Goal: Task Accomplishment & Management: Manage account settings

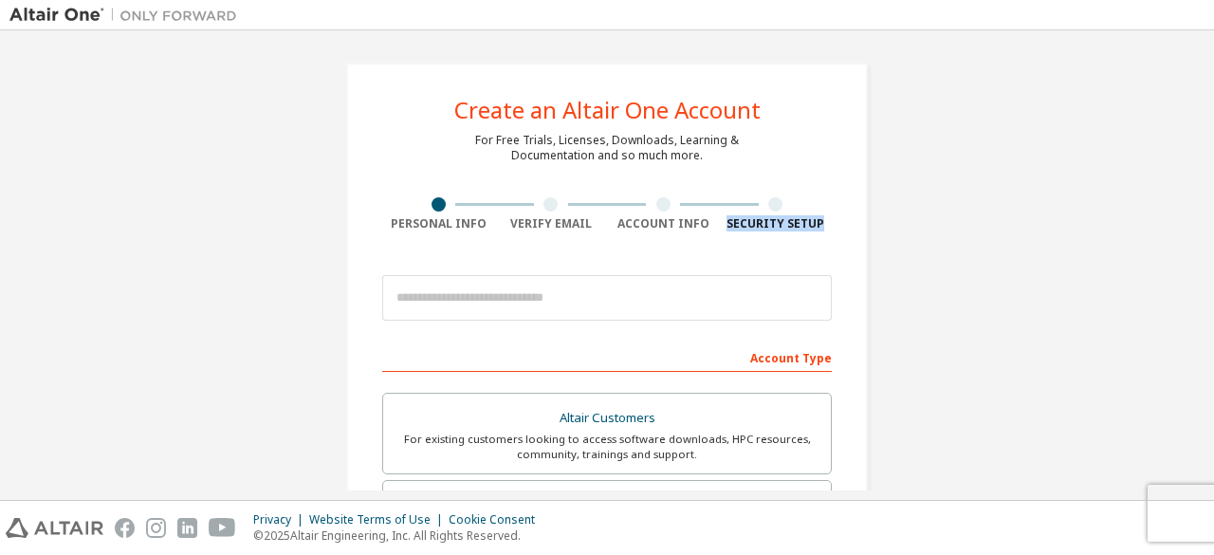
drag, startPoint x: 1213, startPoint y: 168, endPoint x: 1212, endPoint y: 230, distance: 62.6
click at [1212, 230] on div "Create an Altair One Account For Free Trials, Licenses, Downloads, Learning & D…" at bounding box center [607, 264] width 1214 height 469
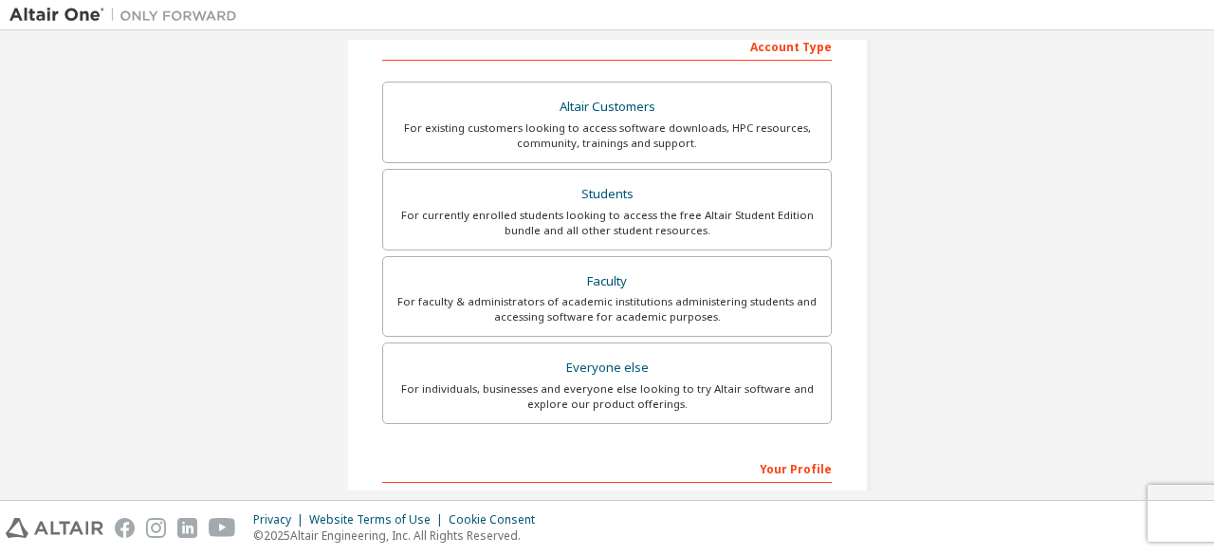
scroll to position [322, 0]
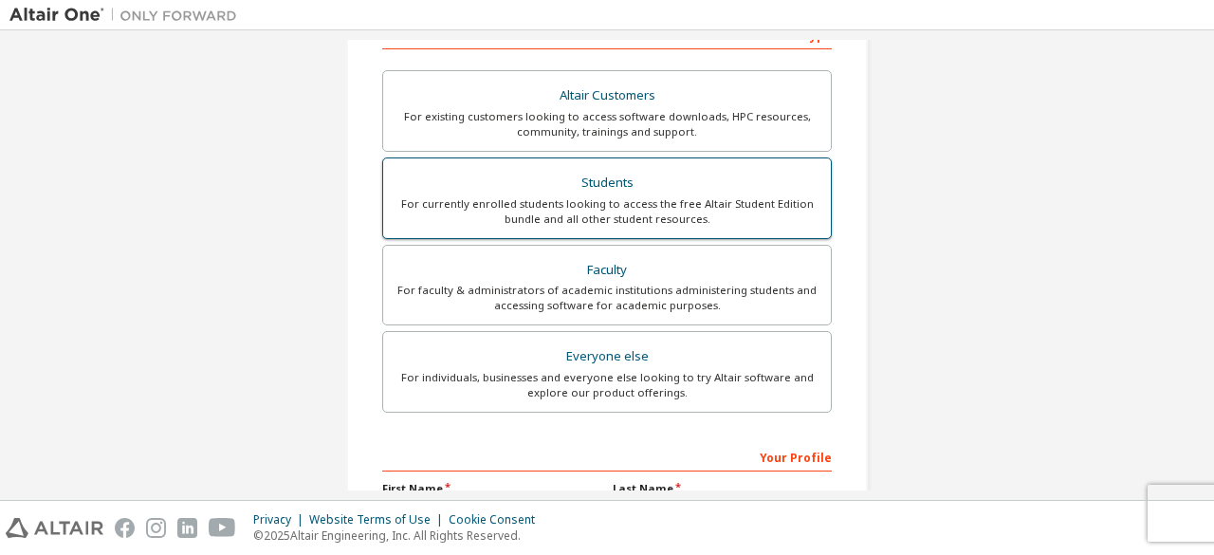
click at [769, 186] on div "Students" at bounding box center [606, 183] width 425 height 27
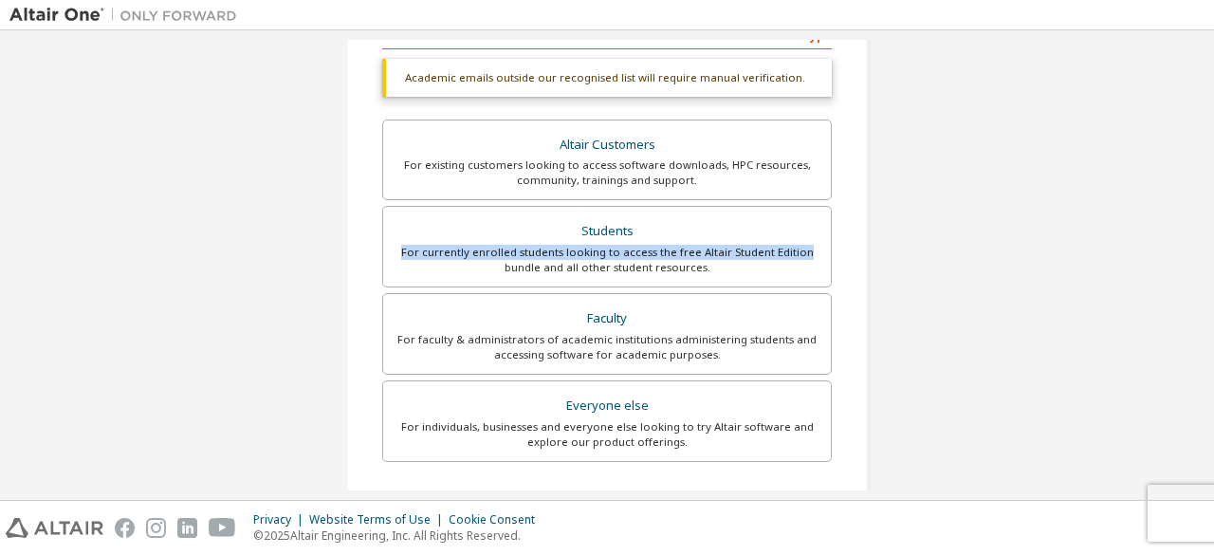
drag, startPoint x: 1213, startPoint y: 231, endPoint x: 1213, endPoint y: 247, distance: 16.1
click at [1213, 247] on div "Create an Altair One Account For Free Trials, Licenses, Downloads, Learning & D…" at bounding box center [607, 264] width 1214 height 469
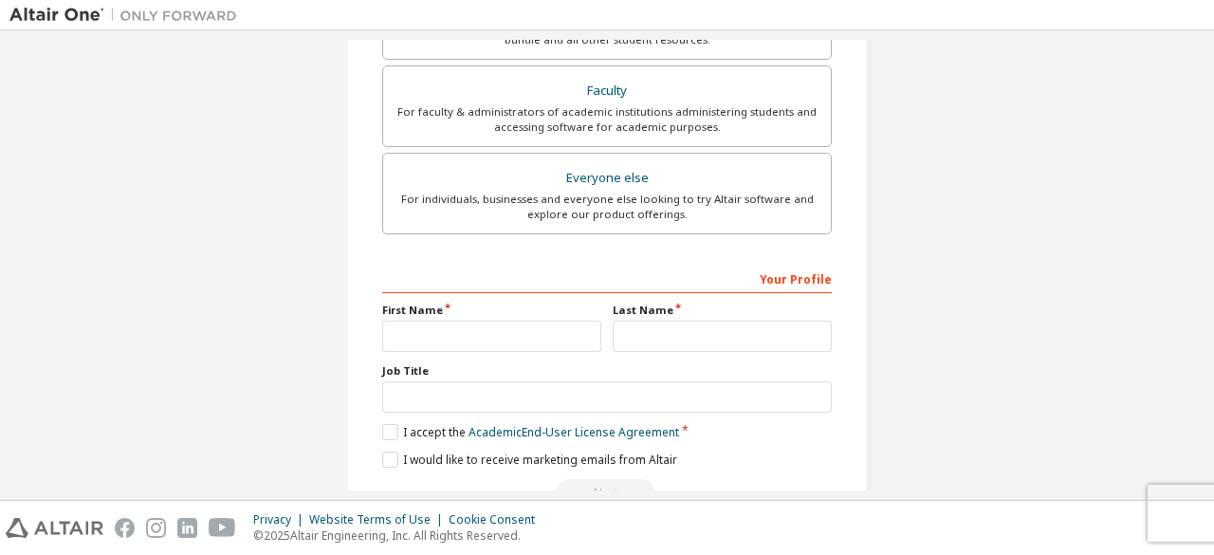
scroll to position [571, 0]
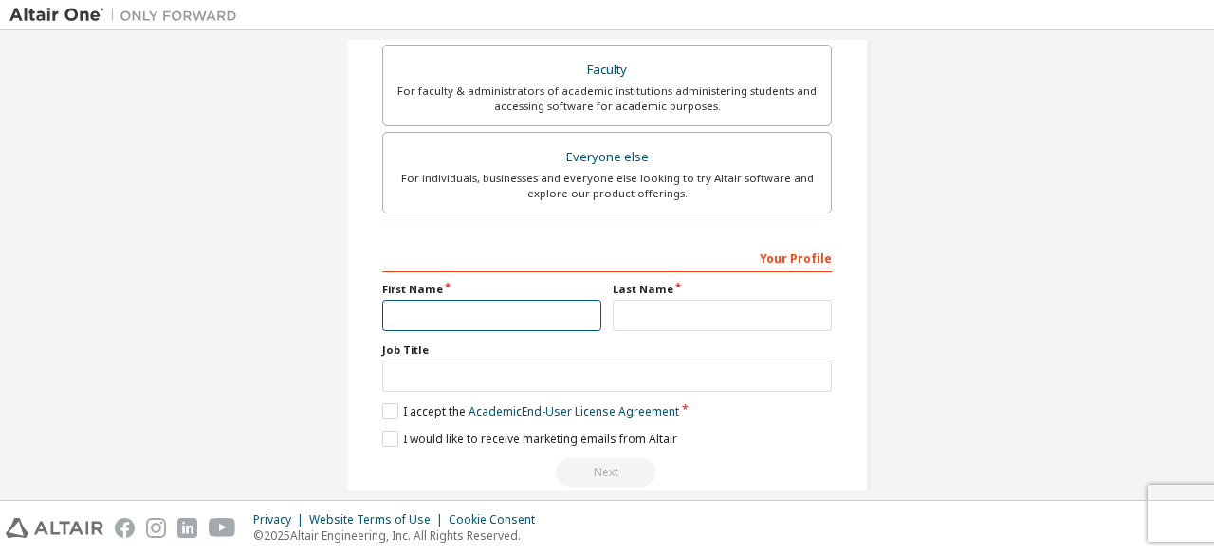
click at [533, 321] on input "text" at bounding box center [491, 315] width 219 height 31
type input "*****"
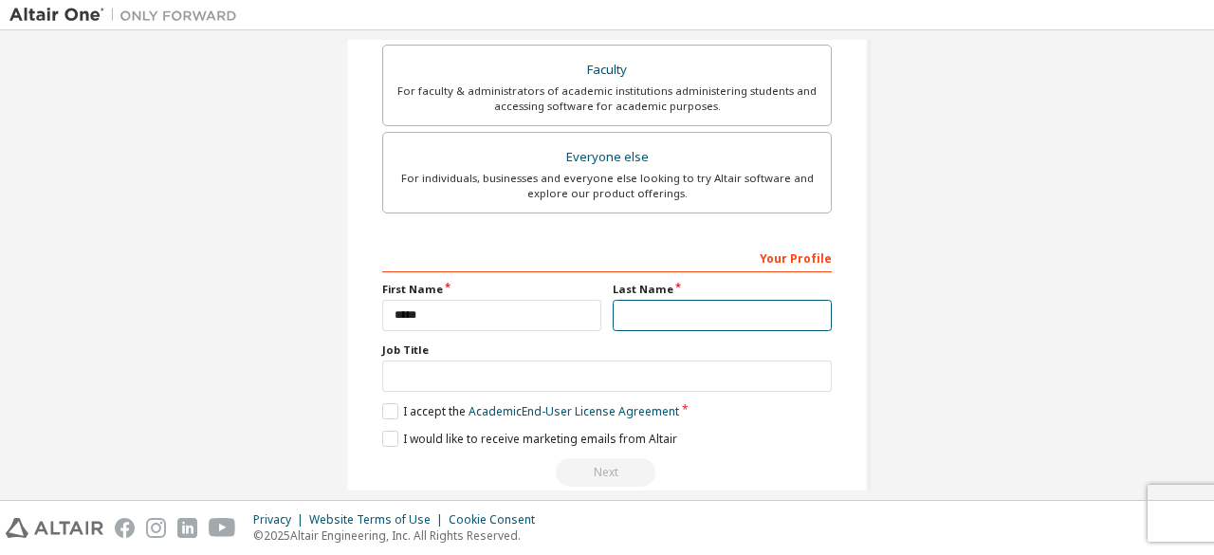
click at [707, 315] on input "text" at bounding box center [722, 315] width 219 height 31
type input "*******"
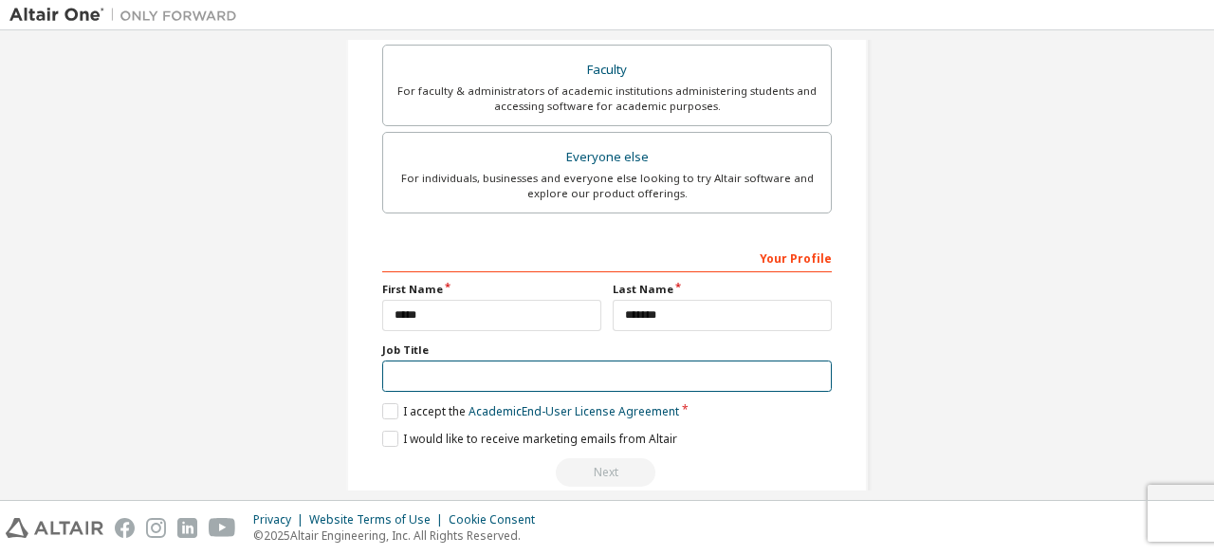
click at [483, 360] on input "text" at bounding box center [606, 375] width 449 height 31
type input "*******"
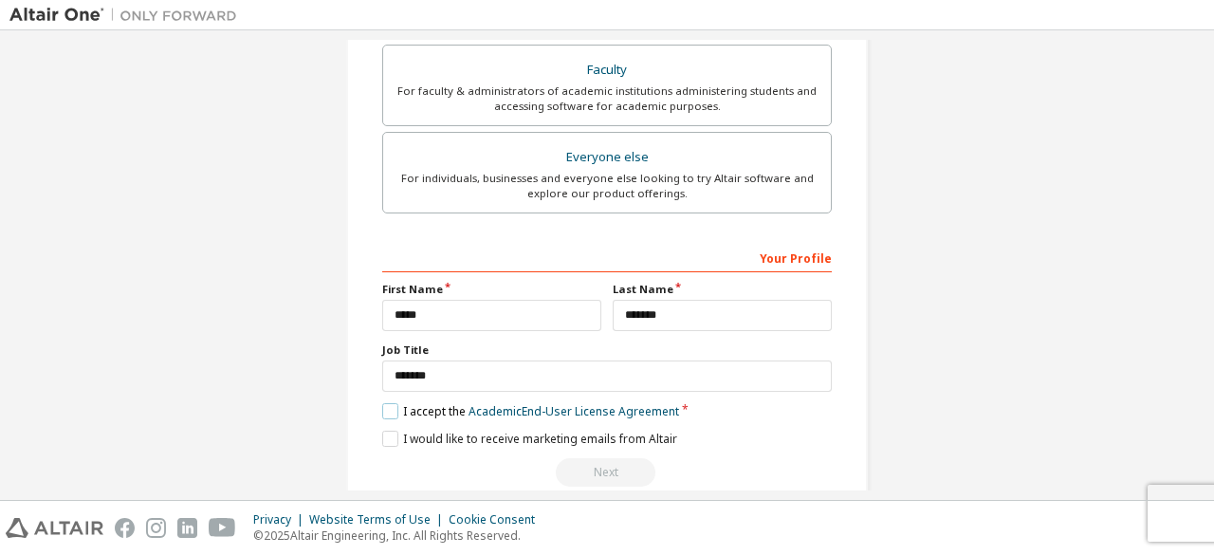
click at [420, 409] on label "I accept the Academic End-User License Agreement" at bounding box center [530, 411] width 297 height 16
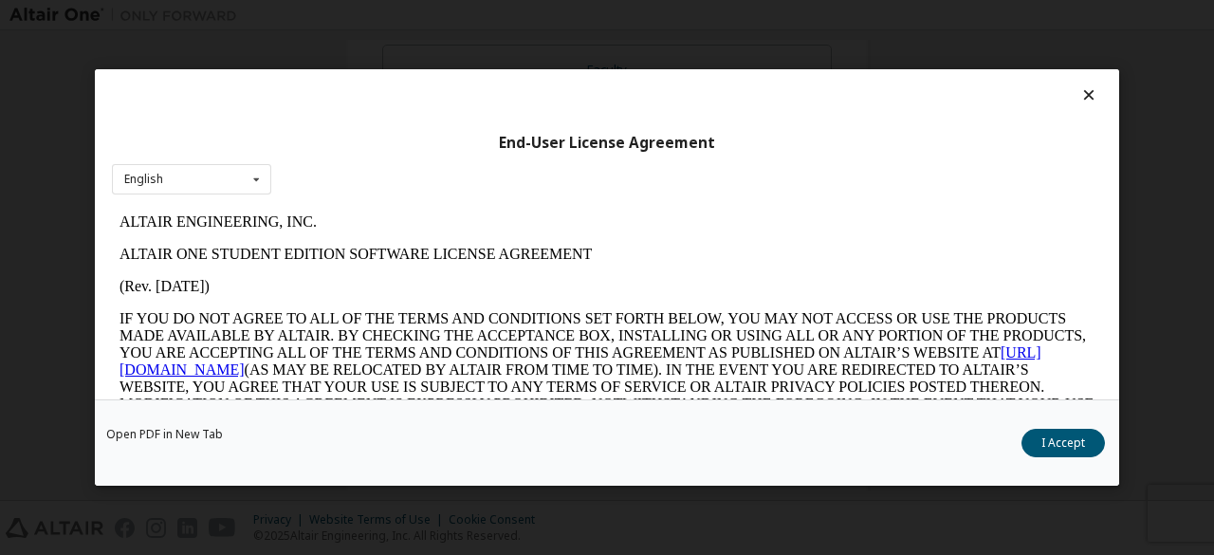
scroll to position [0, 0]
click at [1066, 447] on button "I Accept" at bounding box center [1062, 443] width 83 height 28
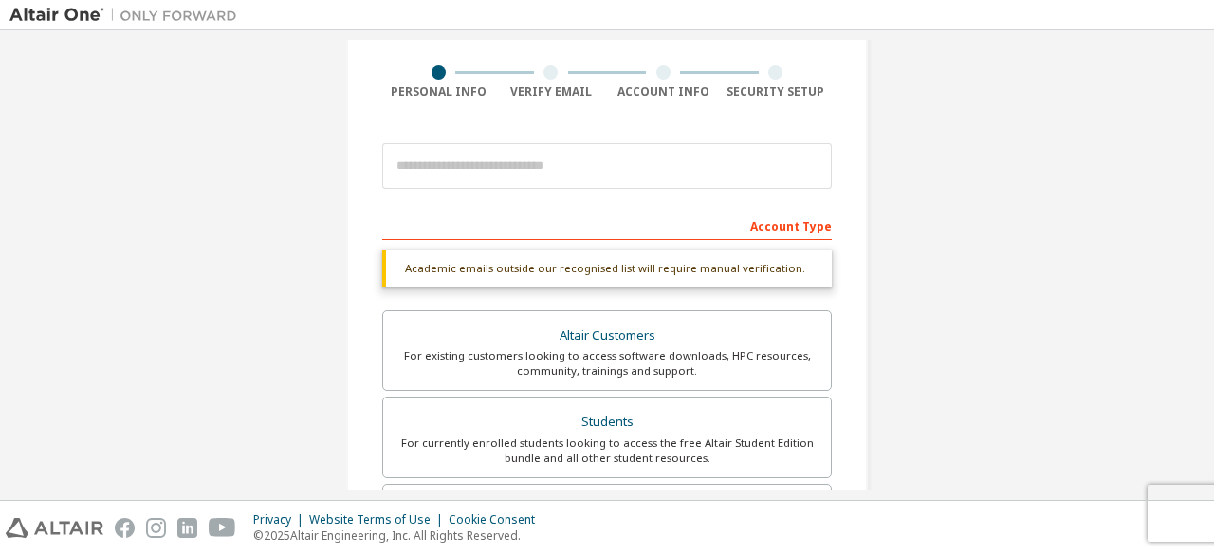
scroll to position [119, 0]
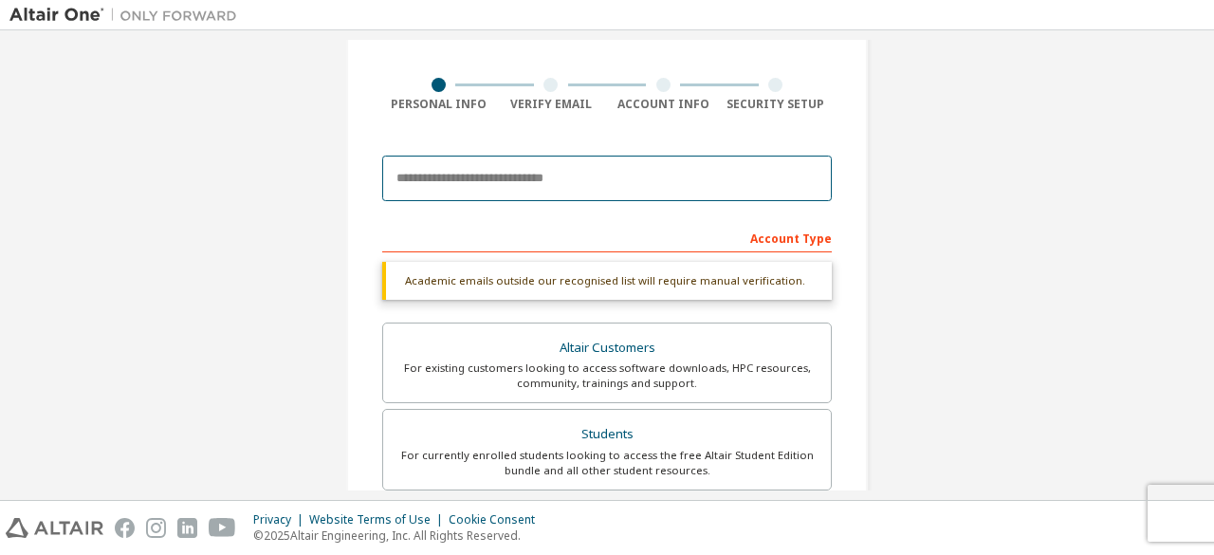
click at [685, 196] on input "email" at bounding box center [606, 178] width 449 height 46
type input "**********"
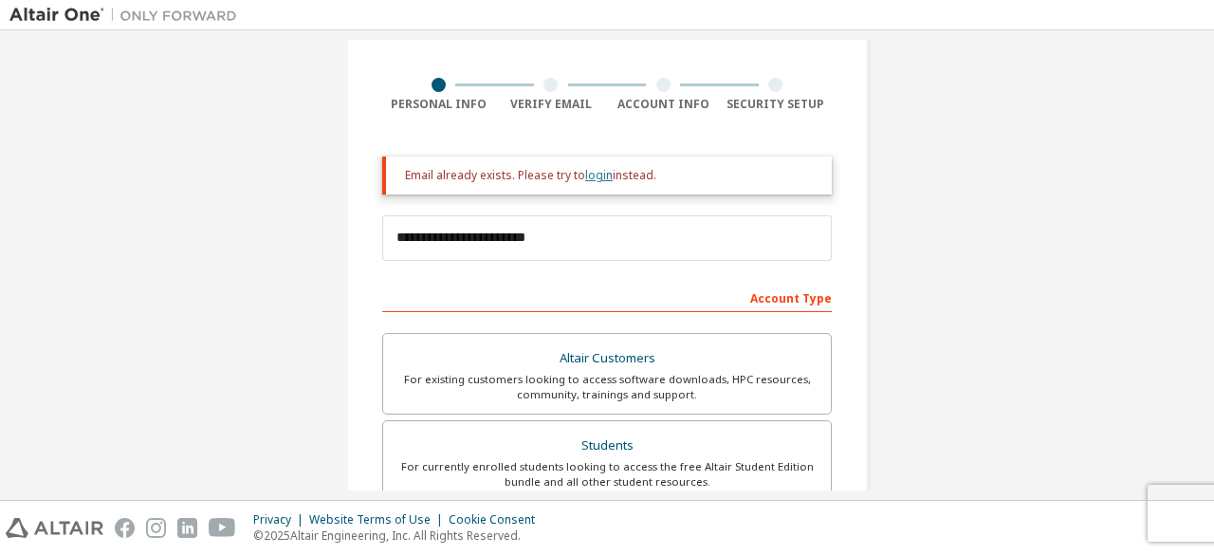
click at [594, 172] on link "login" at bounding box center [598, 175] width 27 height 16
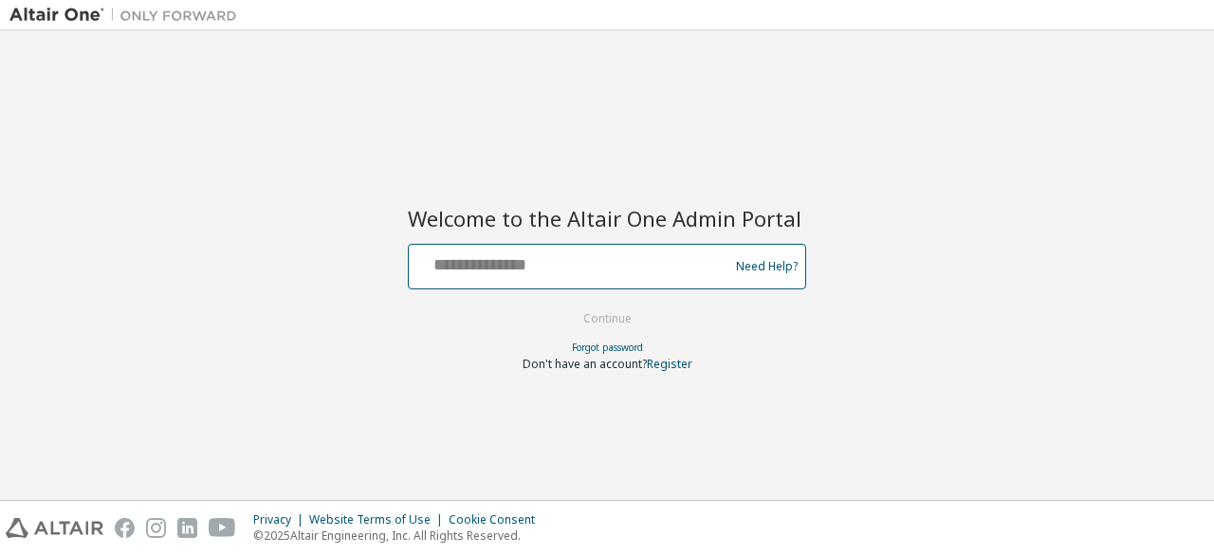
click at [558, 261] on input "text" at bounding box center [571, 261] width 310 height 27
type input "**********"
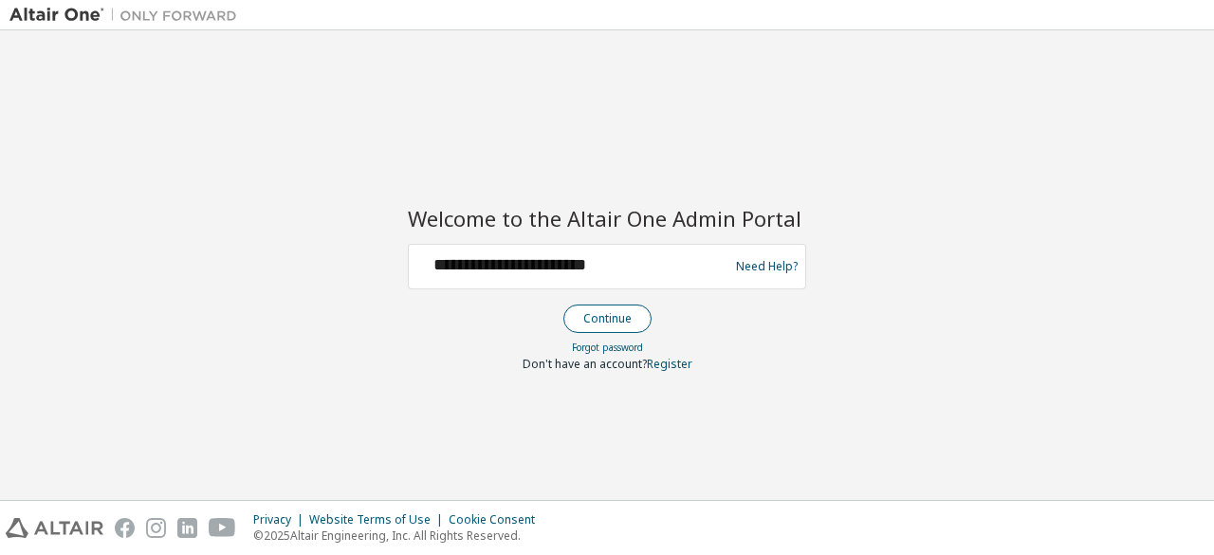
click at [596, 314] on button "Continue" at bounding box center [607, 318] width 88 height 28
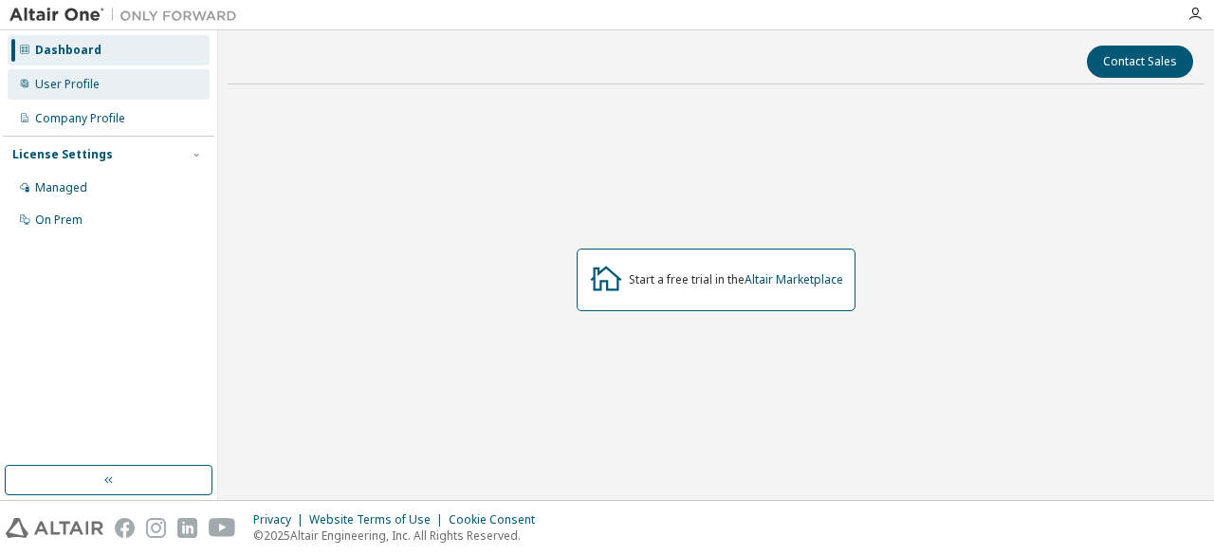
click at [109, 89] on div "User Profile" at bounding box center [109, 84] width 202 height 30
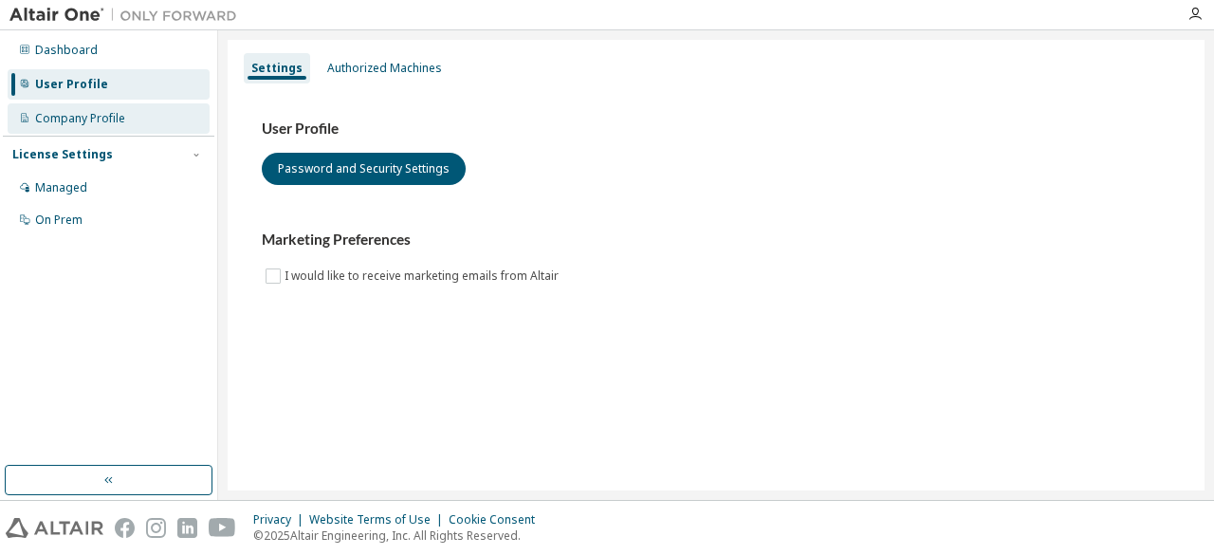
click at [112, 110] on div "Company Profile" at bounding box center [109, 118] width 202 height 30
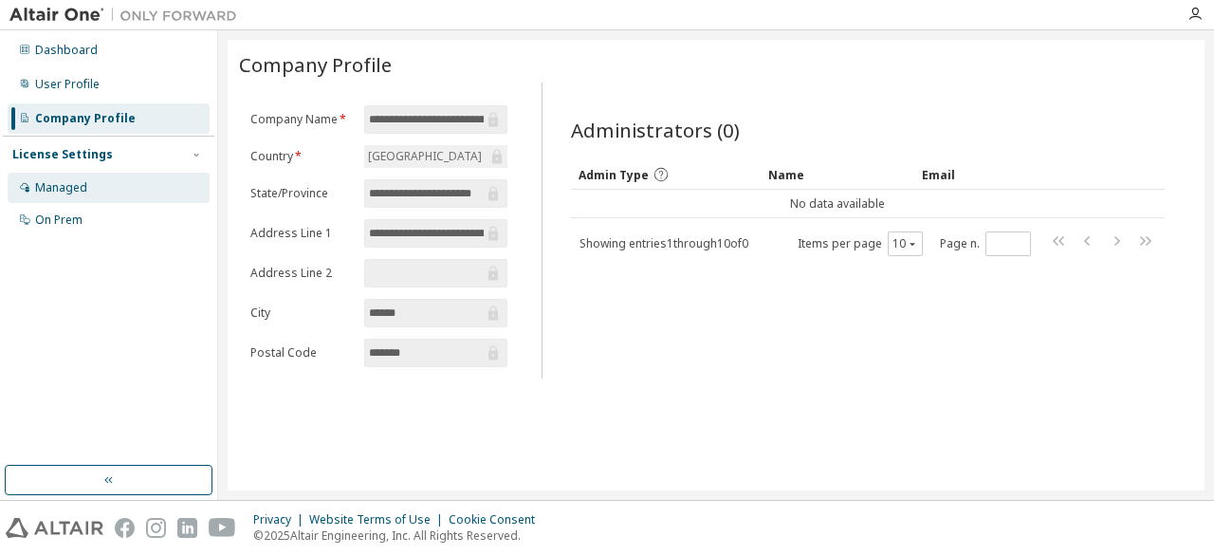
click at [99, 192] on div "Managed" at bounding box center [109, 188] width 202 height 30
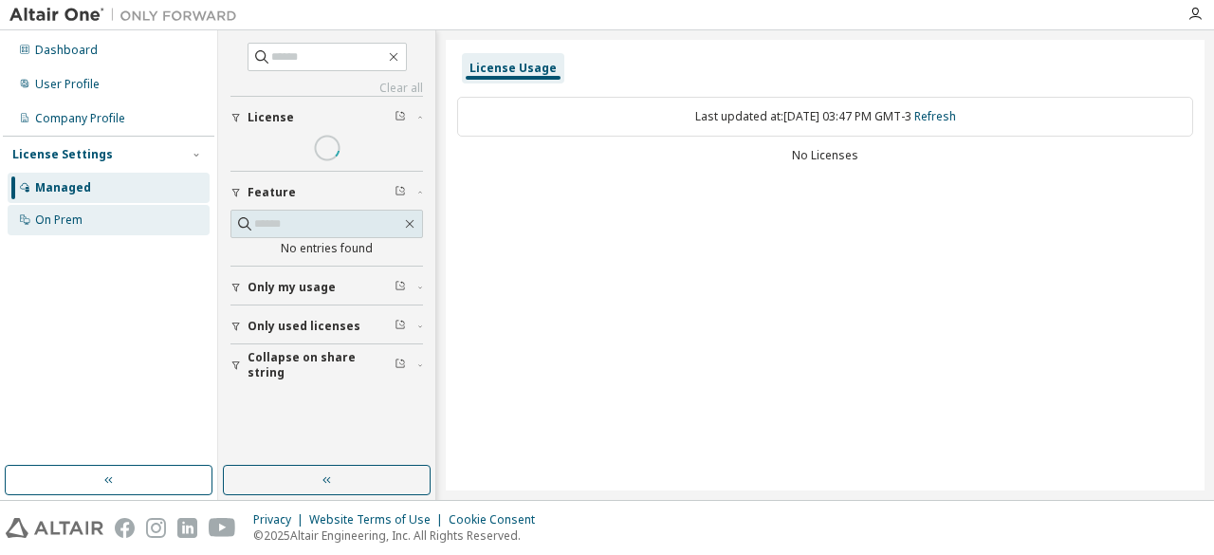
click at [97, 209] on div "On Prem" at bounding box center [109, 220] width 202 height 30
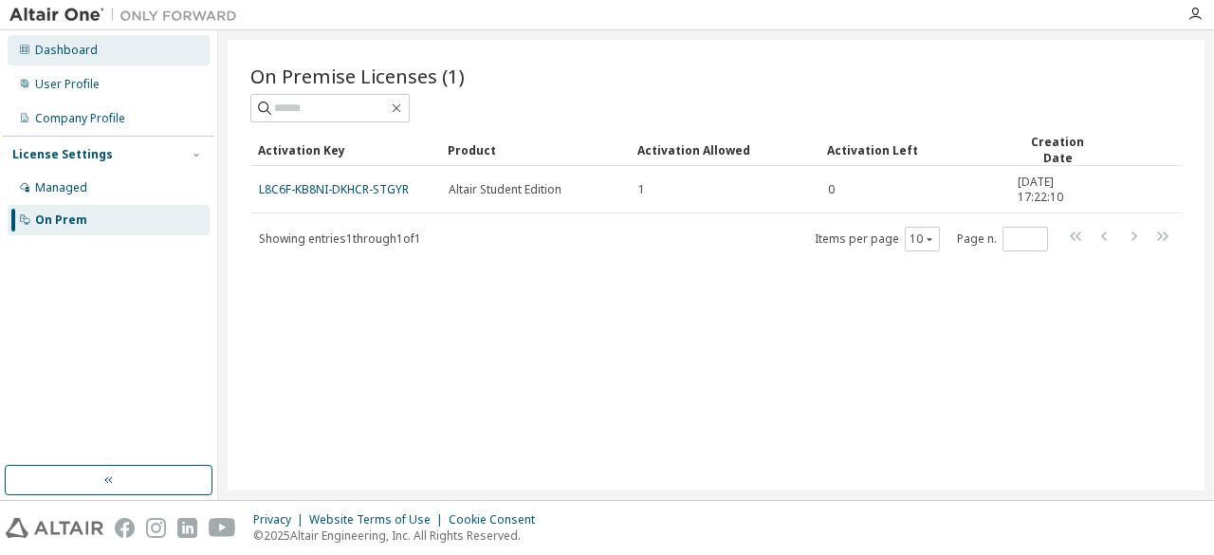
click at [72, 46] on div "Dashboard" at bounding box center [66, 50] width 63 height 15
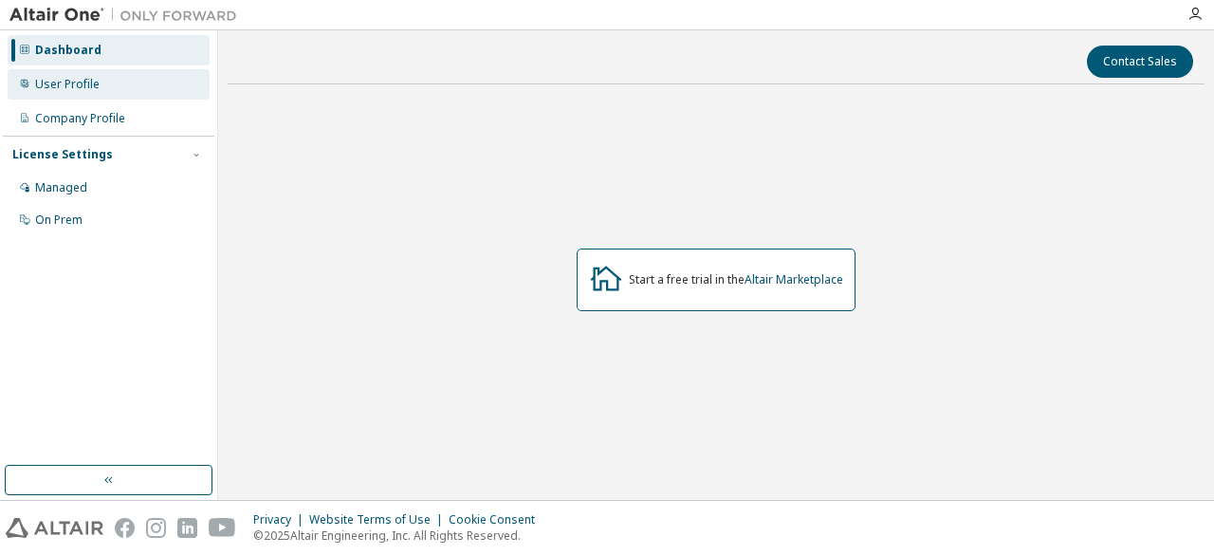
click at [108, 81] on div "User Profile" at bounding box center [109, 84] width 202 height 30
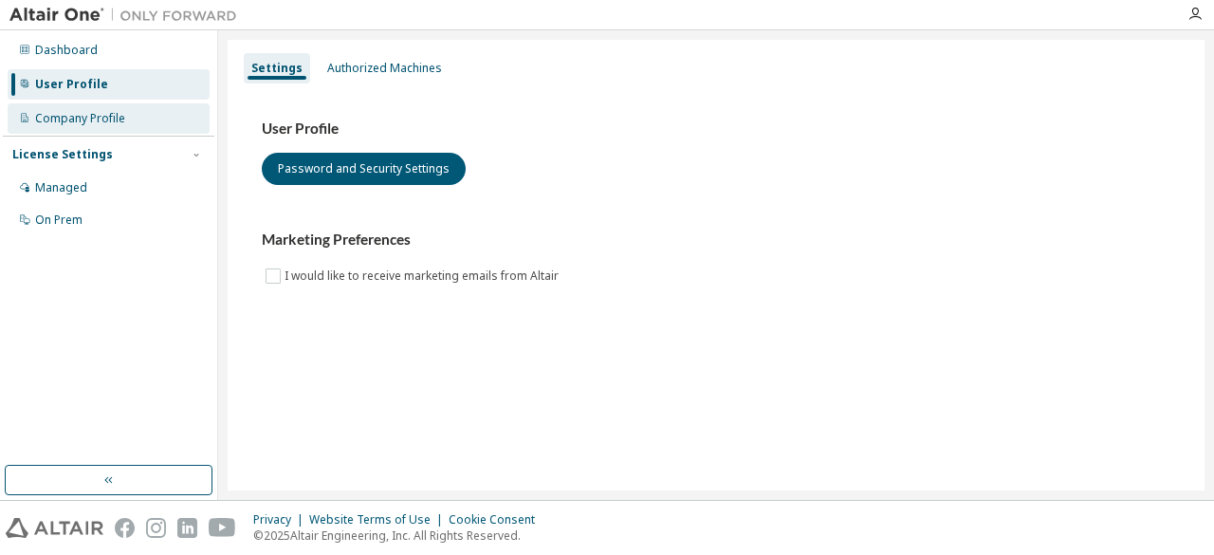
click at [131, 117] on div "Company Profile" at bounding box center [109, 118] width 202 height 30
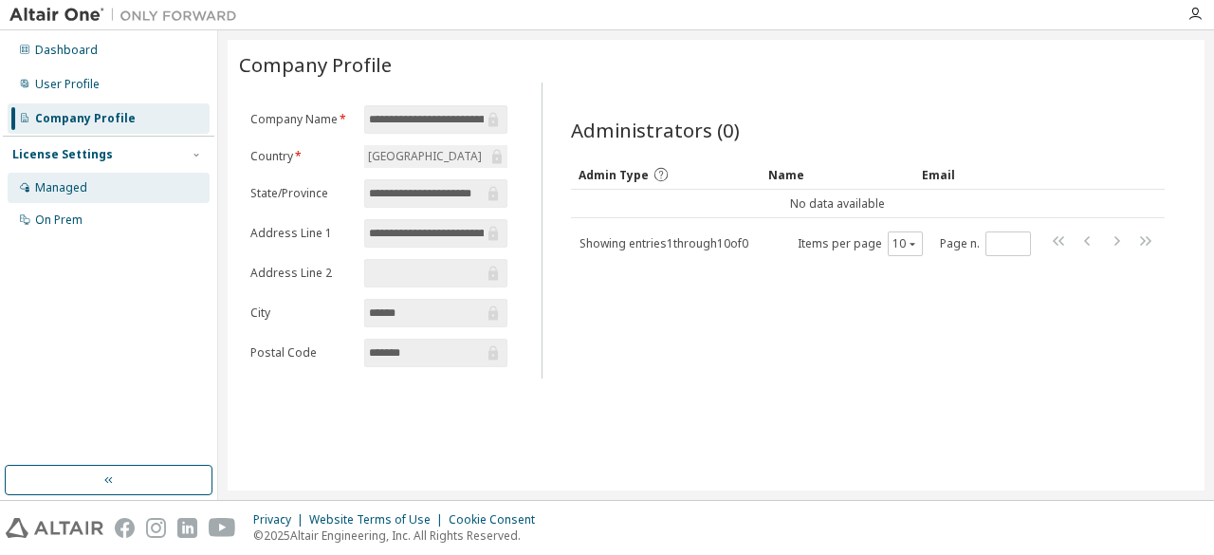
click at [122, 190] on div "Managed" at bounding box center [109, 188] width 202 height 30
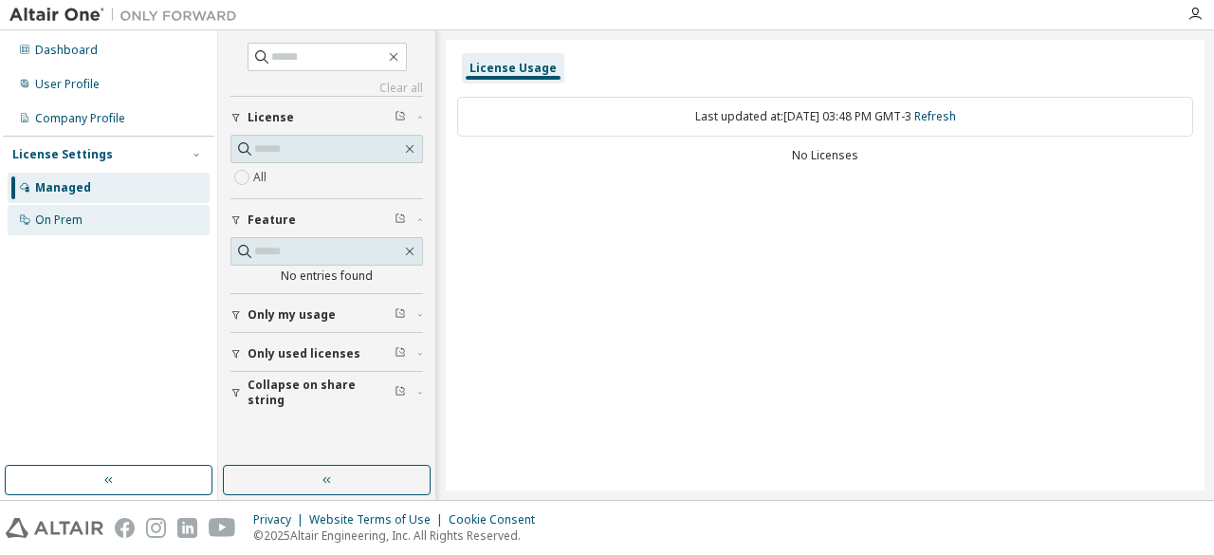
click at [119, 217] on div "On Prem" at bounding box center [109, 220] width 202 height 30
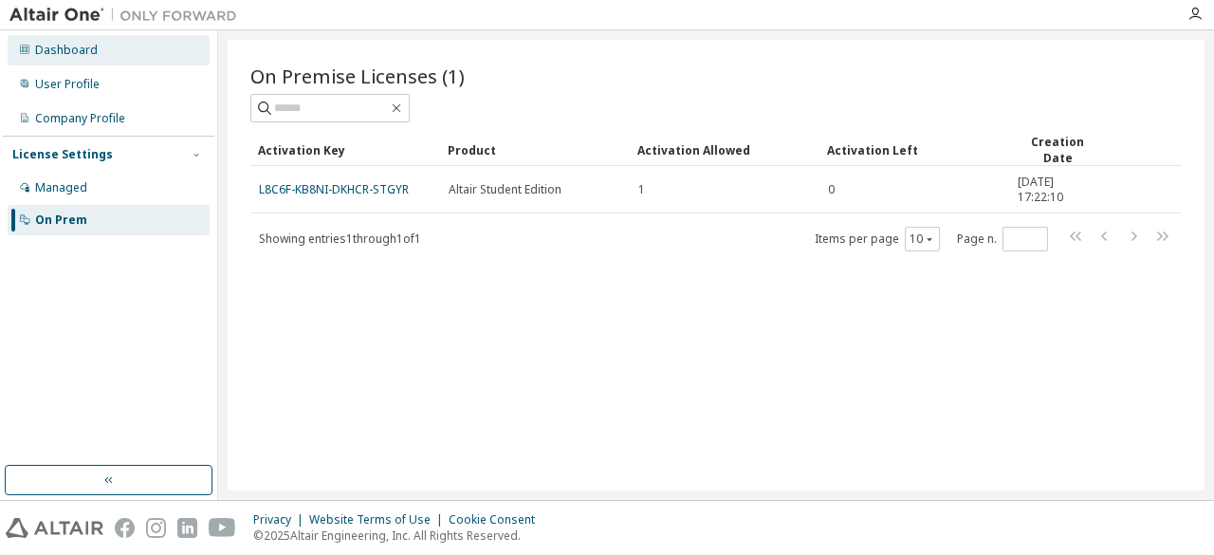
click at [135, 56] on div "Dashboard" at bounding box center [109, 50] width 202 height 30
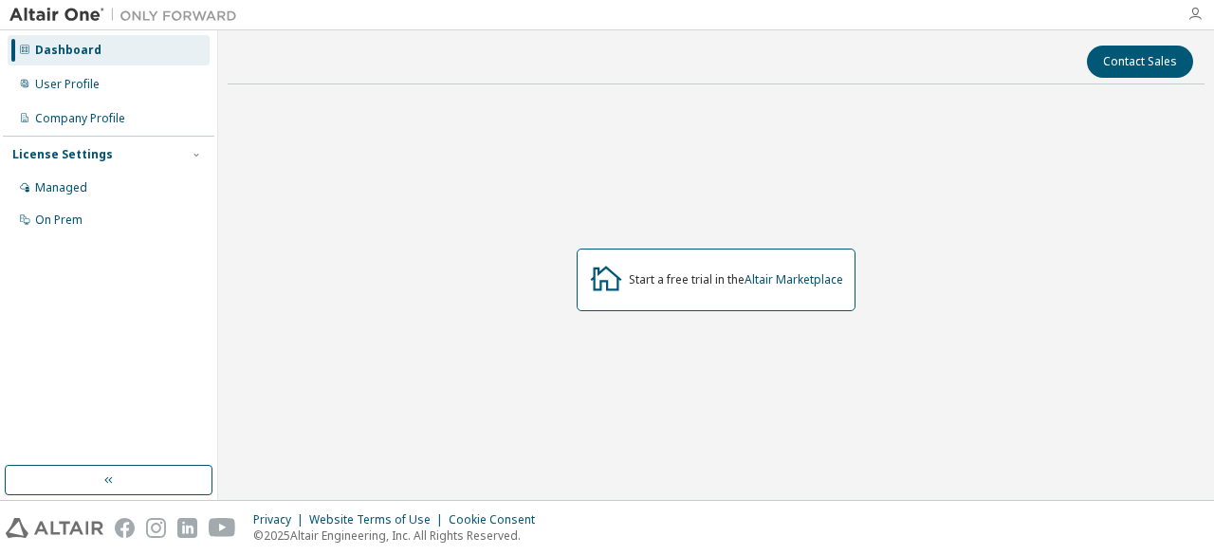
click at [1194, 16] on icon "button" at bounding box center [1194, 14] width 15 height 15
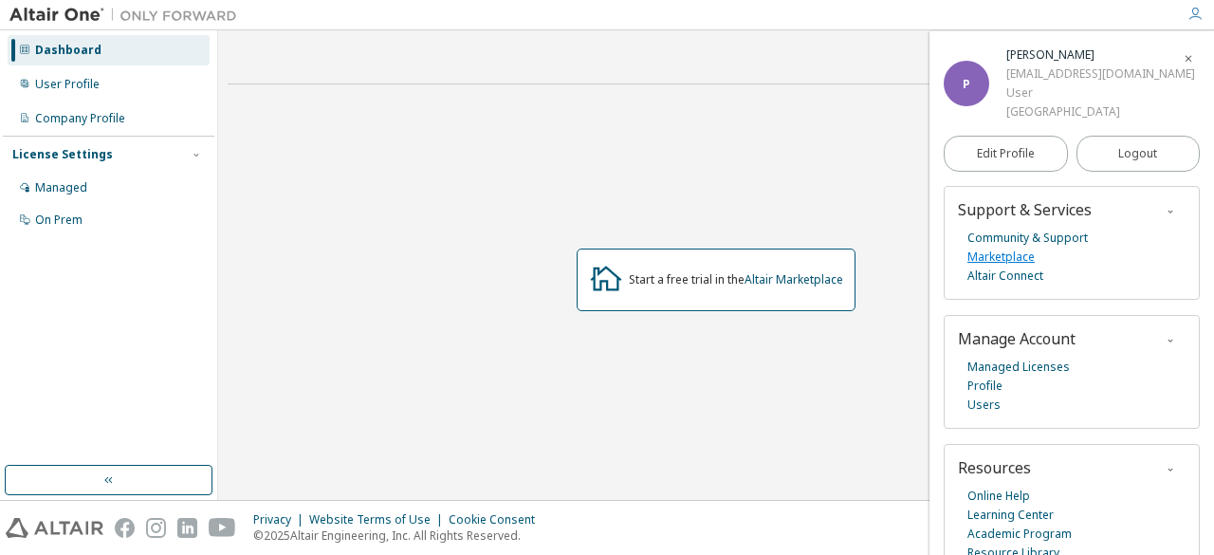
click at [1020, 253] on link "Marketplace" at bounding box center [1000, 256] width 67 height 19
click at [119, 188] on div "Managed" at bounding box center [109, 188] width 202 height 30
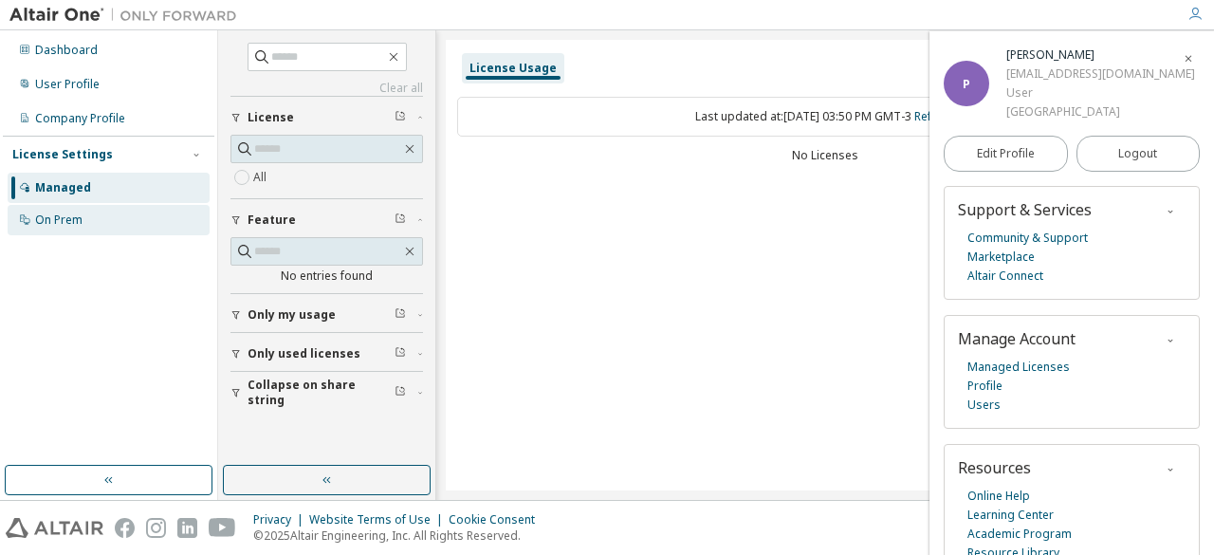
click at [110, 225] on div "On Prem" at bounding box center [109, 220] width 202 height 30
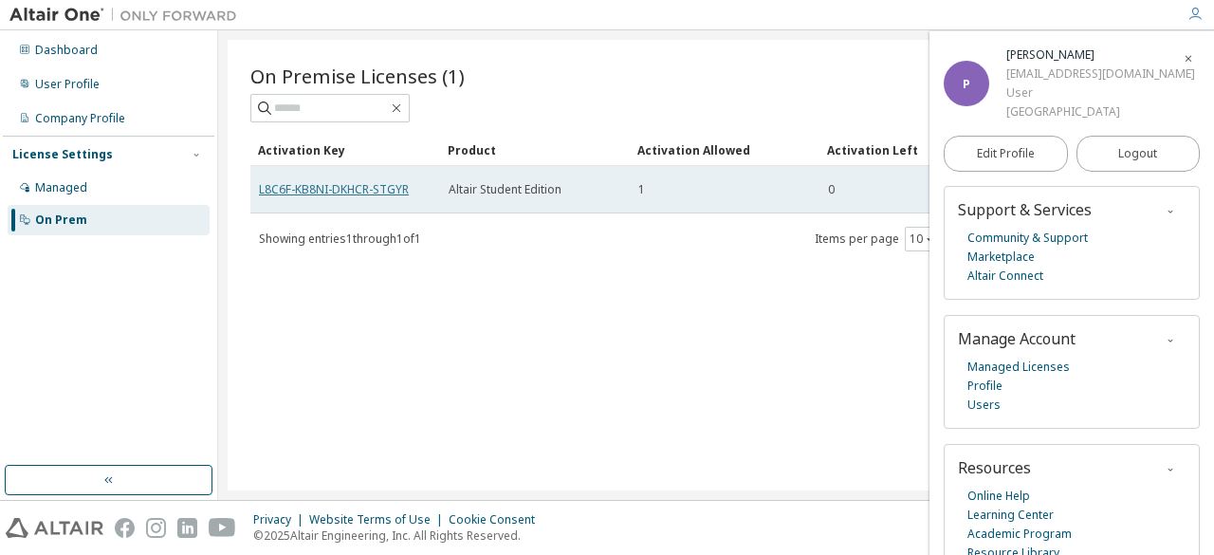
drag, startPoint x: 347, startPoint y: 191, endPoint x: 297, endPoint y: 193, distance: 50.3
click at [297, 193] on link "L8C6F-KB8NI-DKHCR-STGYR" at bounding box center [334, 189] width 150 height 16
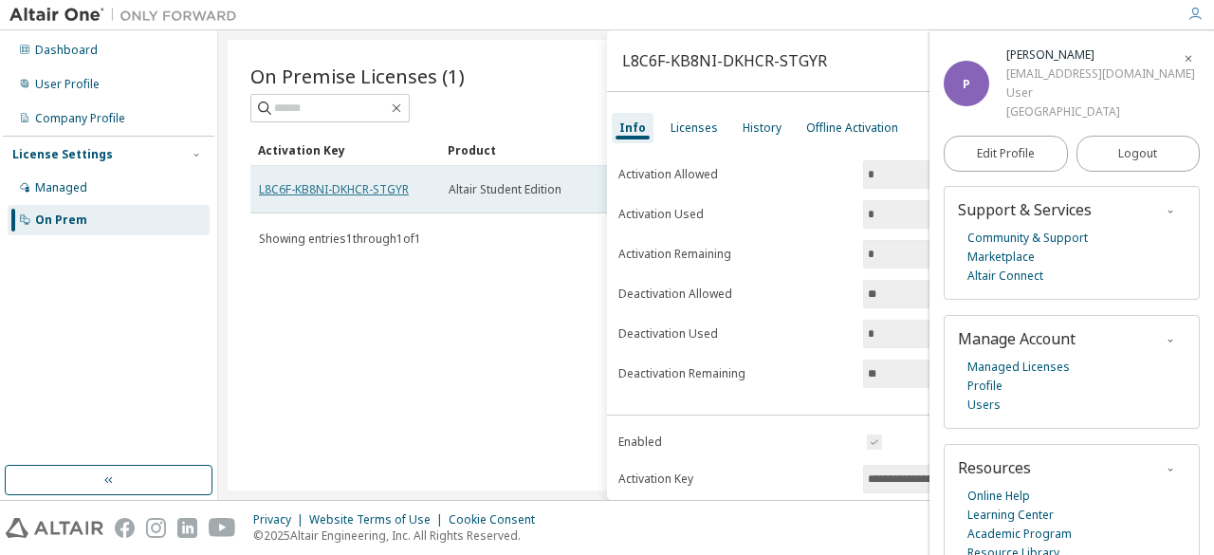
click at [314, 190] on link "L8C6F-KB8NI-DKHCR-STGYR" at bounding box center [334, 189] width 150 height 16
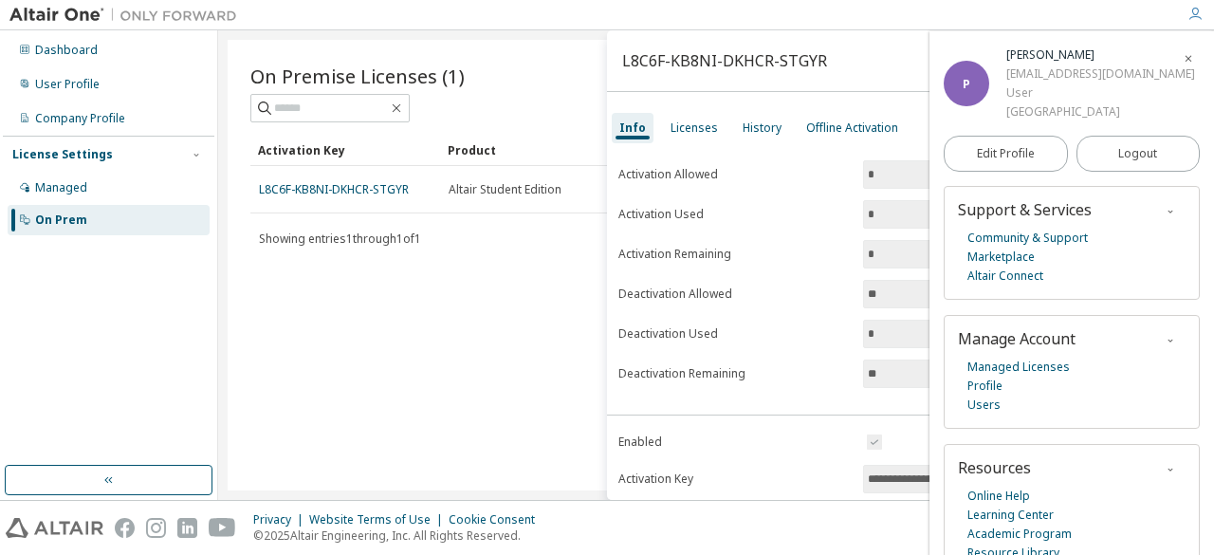
click at [325, 326] on div "On Premise Licenses (1) Clear Load Save Save As Field Operator Value Select fil…" at bounding box center [716, 265] width 977 height 450
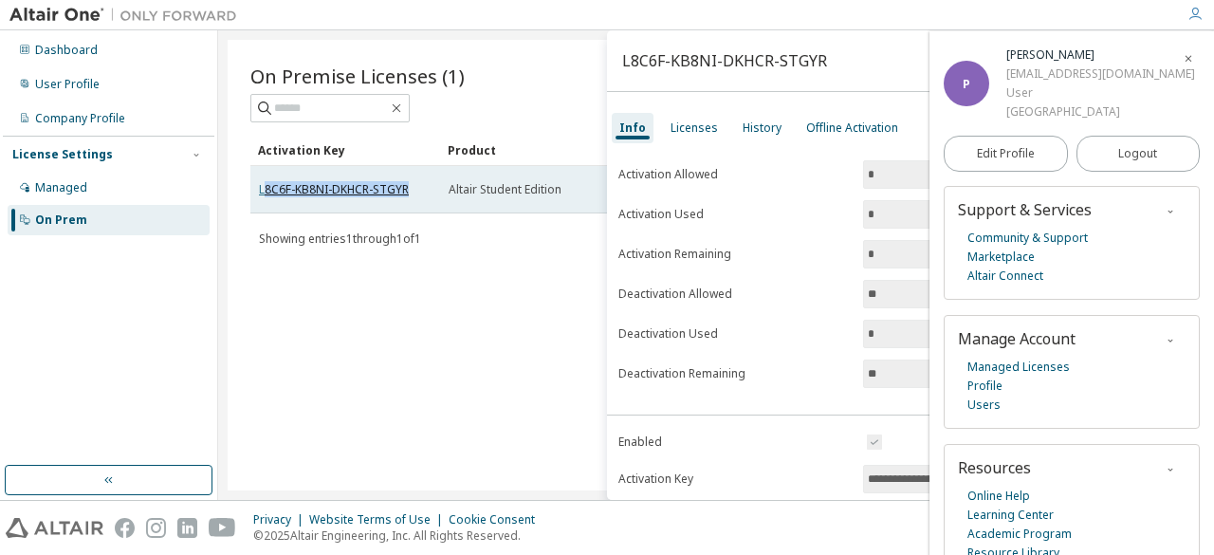
drag, startPoint x: 422, startPoint y: 191, endPoint x: 263, endPoint y: 186, distance: 159.4
click at [263, 186] on div "L8C6F-KB8NI-DKHCR-STGYR" at bounding box center [345, 189] width 173 height 15
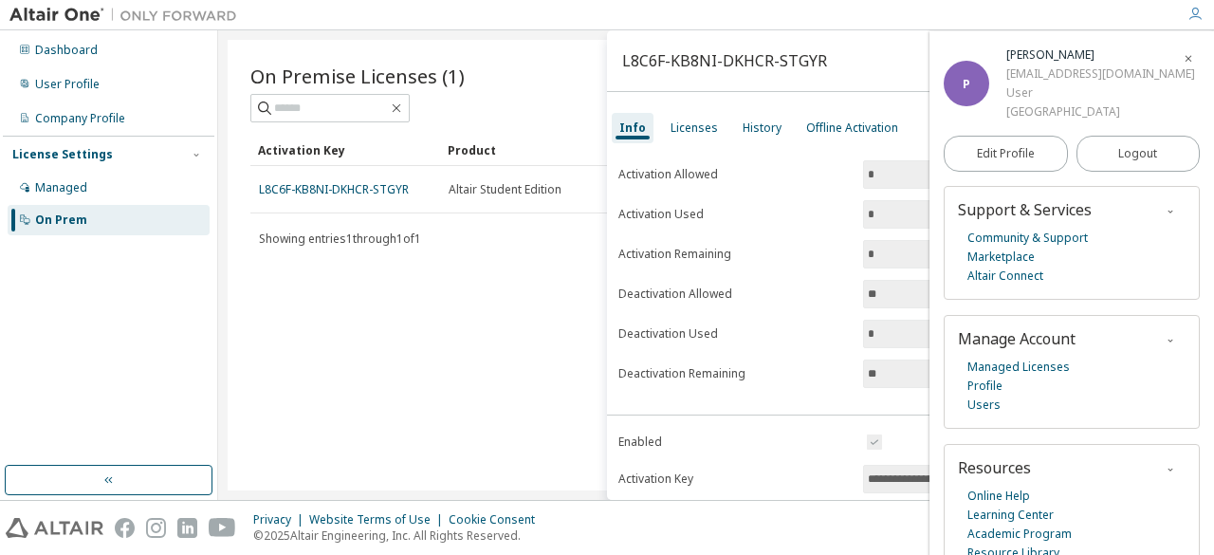
click at [385, 256] on div "On Premise Licenses (1) Clear Load Save Save As Field Operator Value Select fil…" at bounding box center [716, 265] width 977 height 450
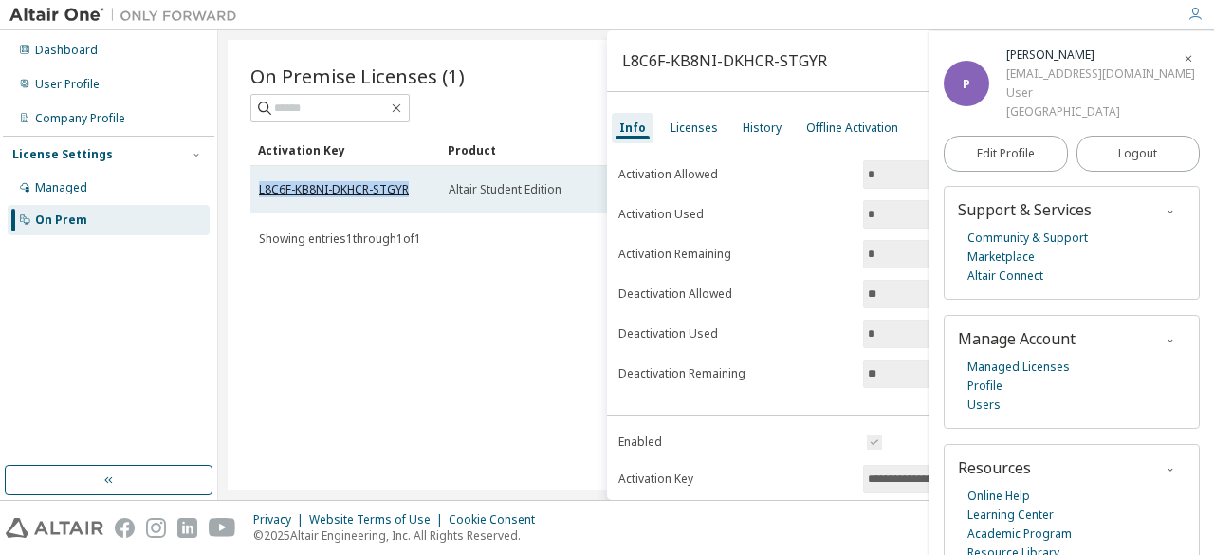
drag, startPoint x: 417, startPoint y: 185, endPoint x: 258, endPoint y: 185, distance: 159.3
click at [259, 185] on div "L8C6F-KB8NI-DKHCR-STGYR" at bounding box center [345, 189] width 173 height 15
copy link "L8C6F-KB8NI-DKHCR-STGYR"
